Goal: Check status: Check status

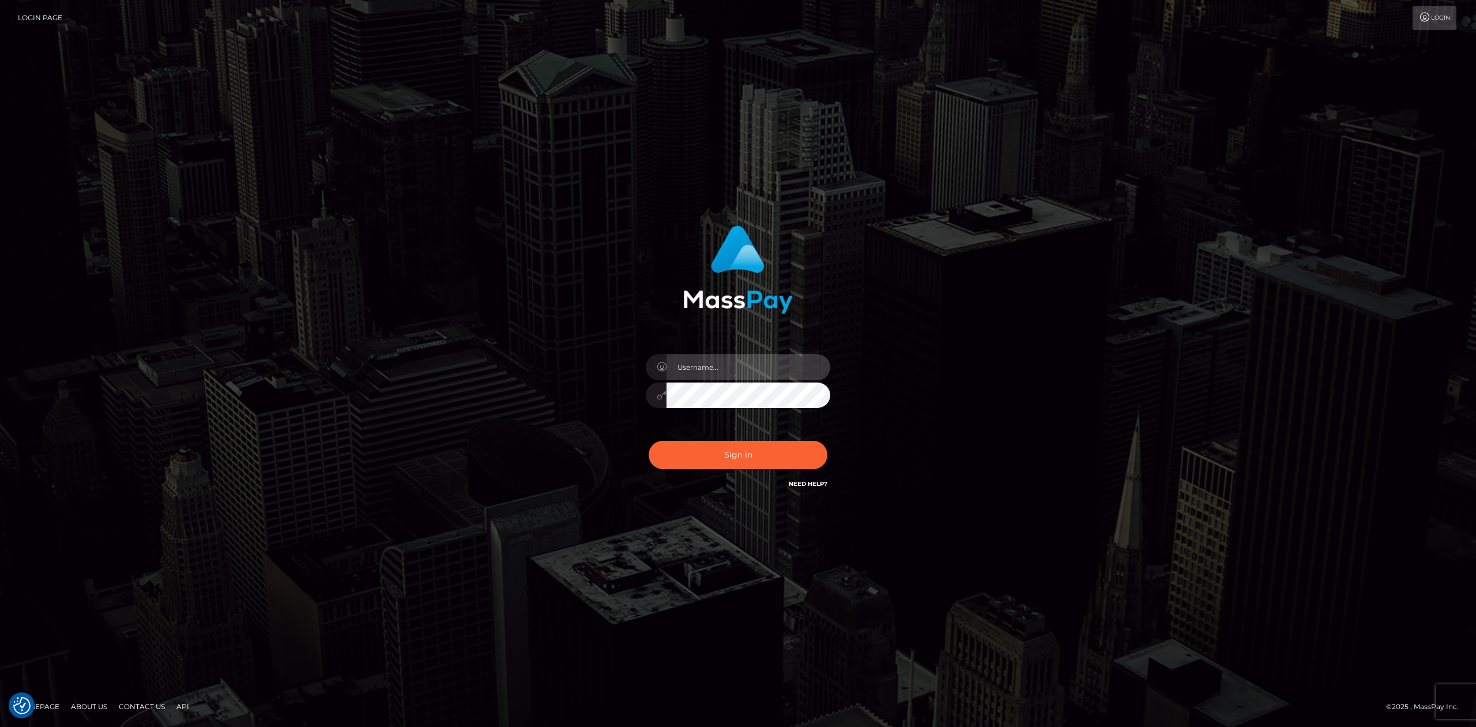
type input "Allen.megabonanza"
click at [727, 452] on button "Sign in" at bounding box center [738, 455] width 179 height 28
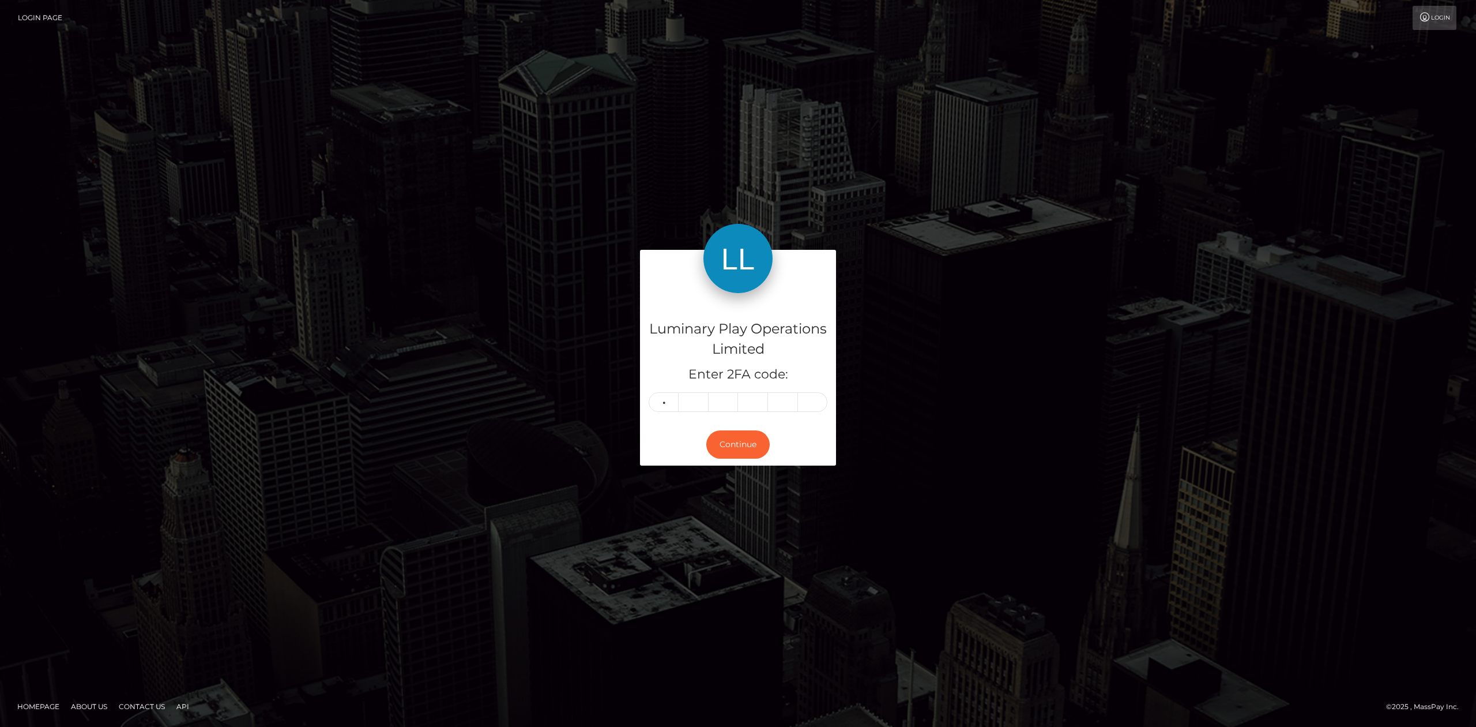
type input "0"
type input "8"
type input "1"
type input "4"
type input "3"
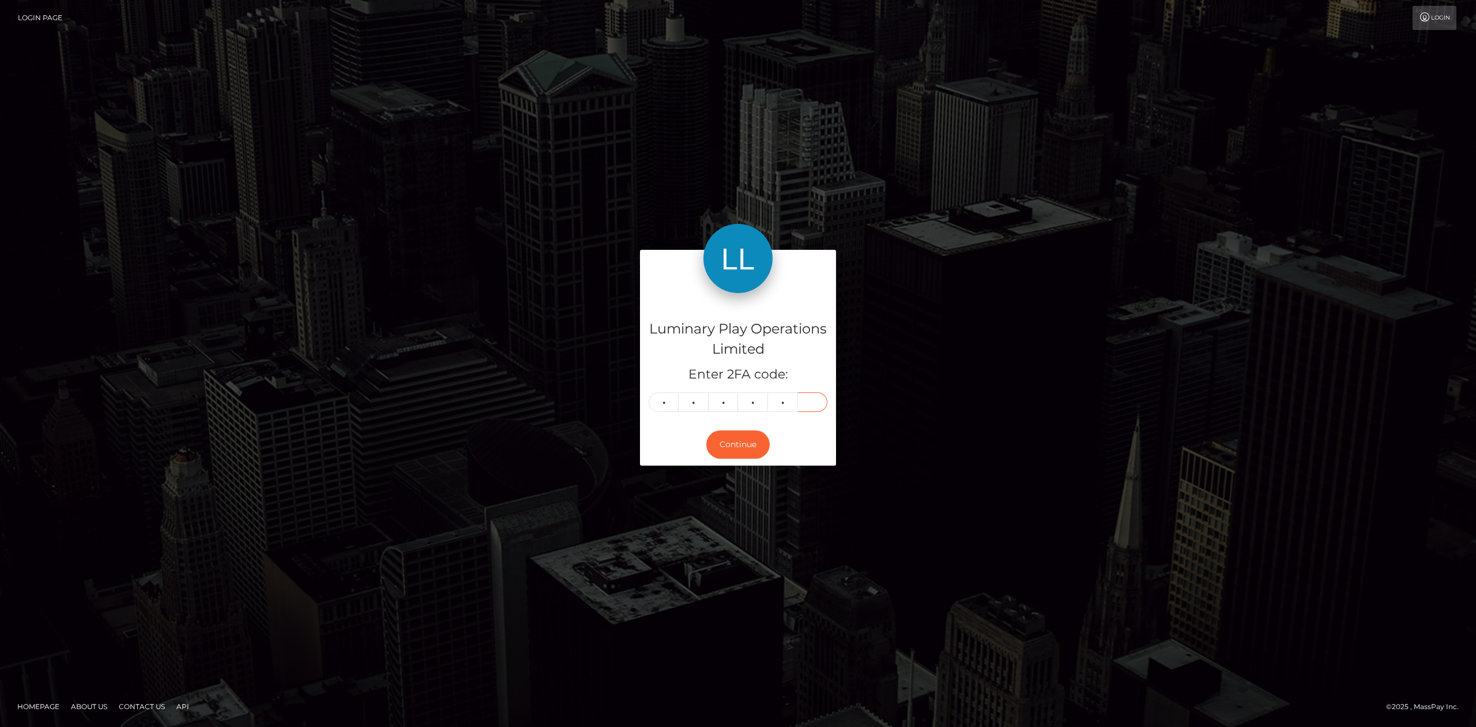
type input "5"
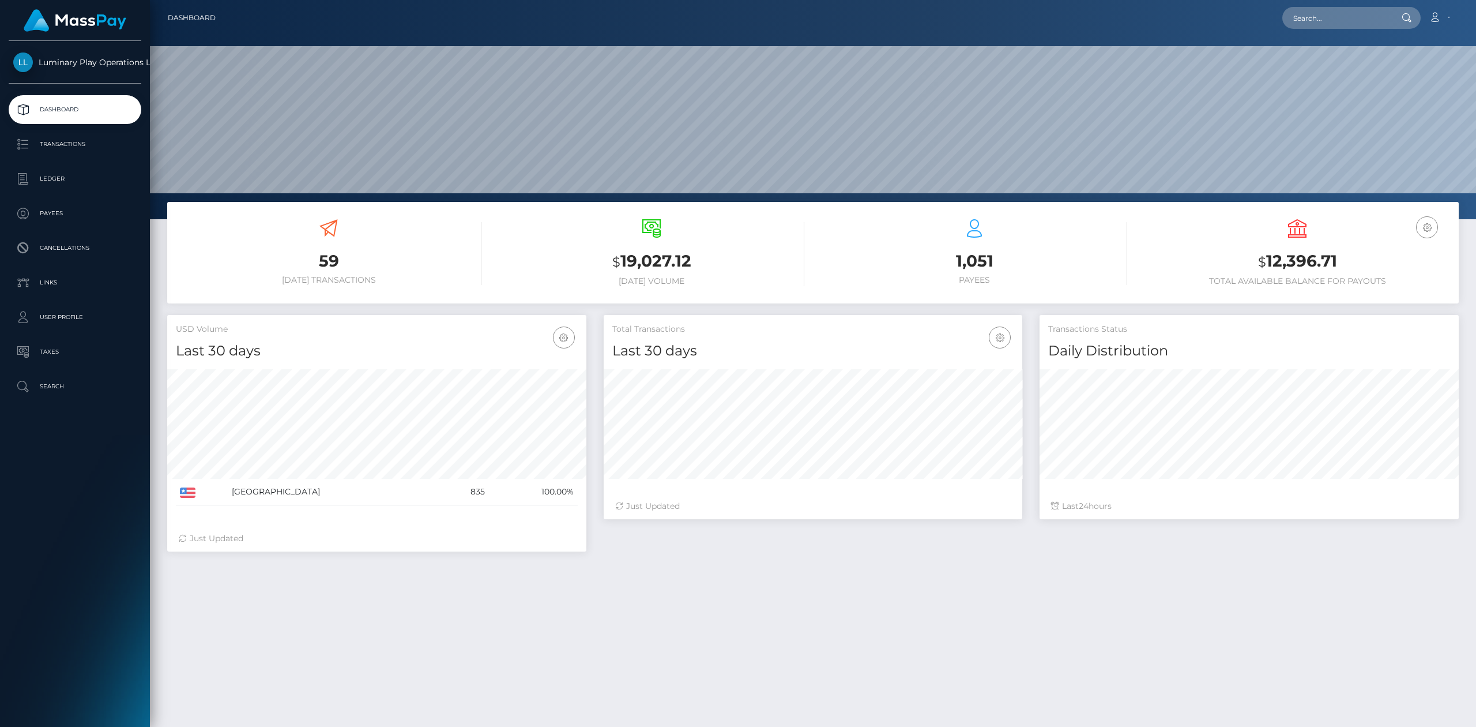
scroll to position [203, 419]
click at [1334, 22] on input "text" at bounding box center [1336, 18] width 108 height 22
paste input "363503"
type input "363503"
